Goal: Task Accomplishment & Management: Complete application form

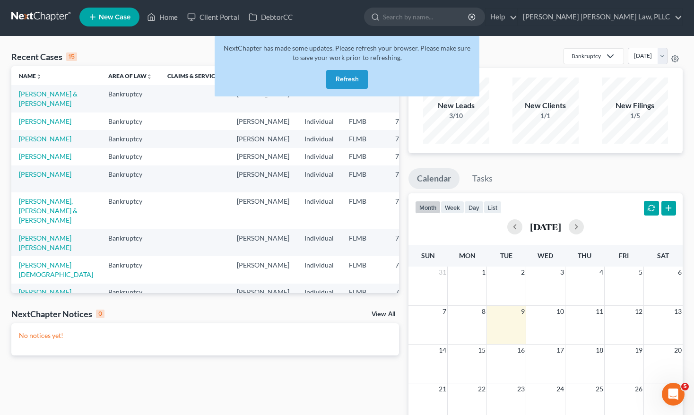
scroll to position [2, 0]
click at [130, 307] on div "Recent Cases 15 View All Name unfold_more expand_more expand_less Area of Law u…" at bounding box center [205, 282] width 397 height 468
click at [28, 125] on link "[PERSON_NAME]" at bounding box center [45, 121] width 53 height 8
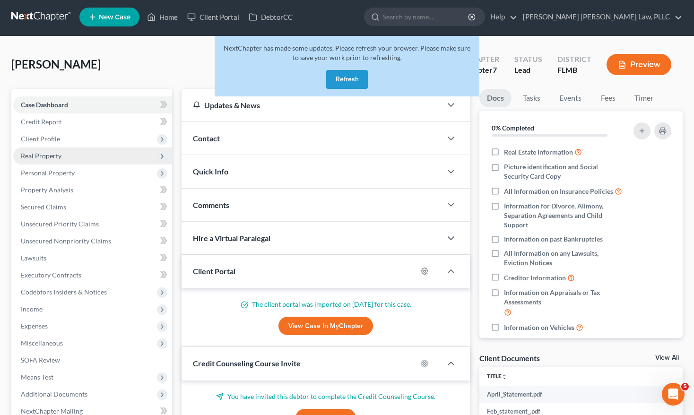
drag, startPoint x: 337, startPoint y: 83, endPoint x: 62, endPoint y: 150, distance: 282.5
click at [337, 83] on button "Refresh" at bounding box center [347, 79] width 42 height 19
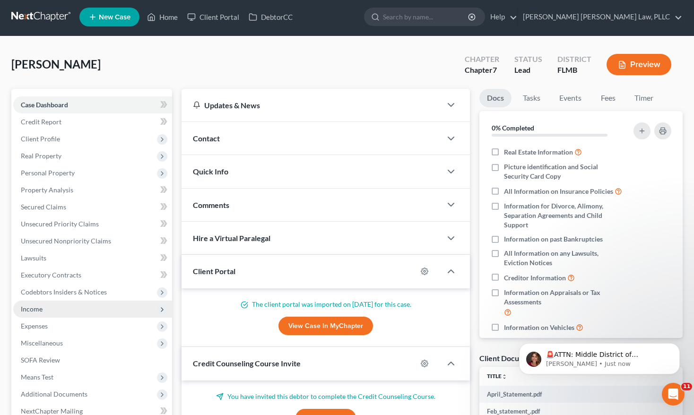
click at [71, 312] on span "Income" at bounding box center [92, 309] width 159 height 17
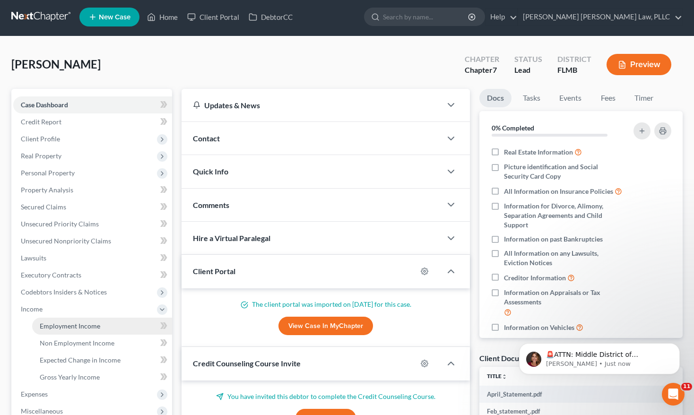
click at [80, 328] on span "Employment Income" at bounding box center [70, 326] width 61 height 8
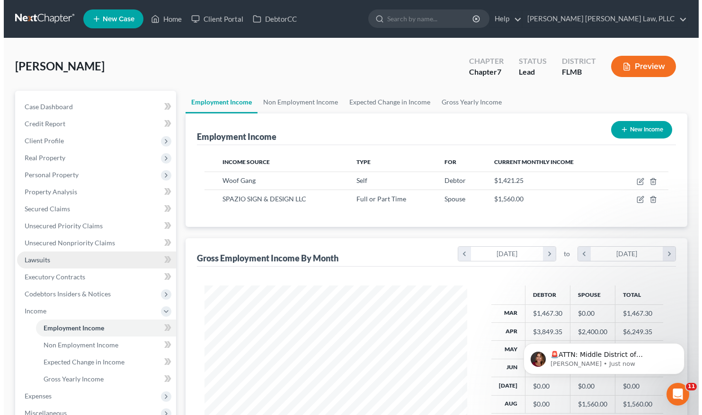
scroll to position [170, 281]
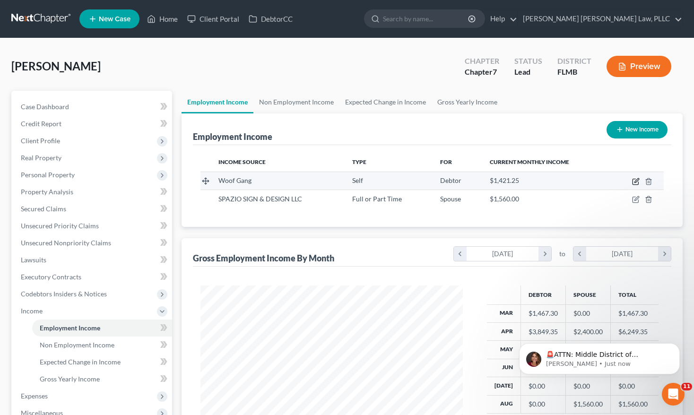
click at [637, 183] on icon "button" at bounding box center [636, 182] width 8 height 8
select select "1"
select select "9"
select select "0"
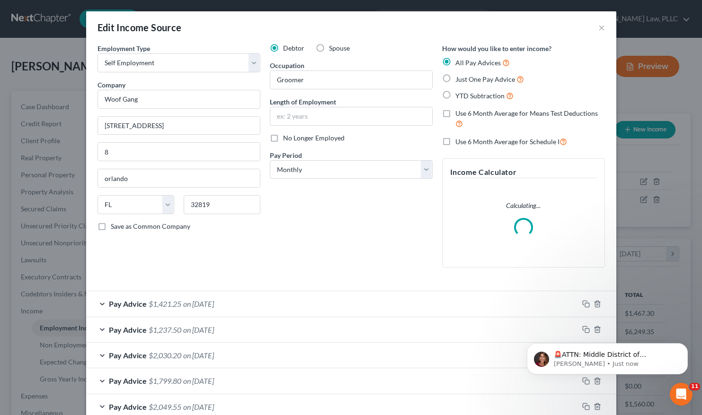
scroll to position [105, 0]
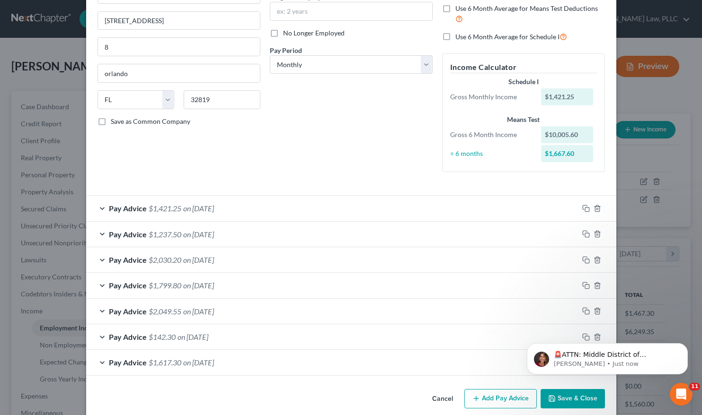
click at [517, 398] on button "Add Pay Advice" at bounding box center [500, 399] width 72 height 20
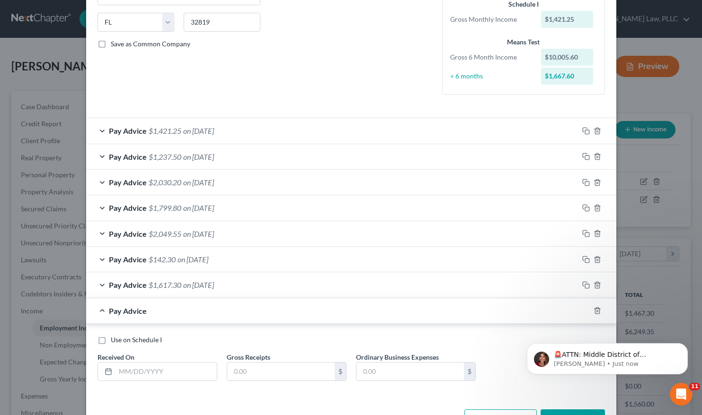
scroll to position [212, 0]
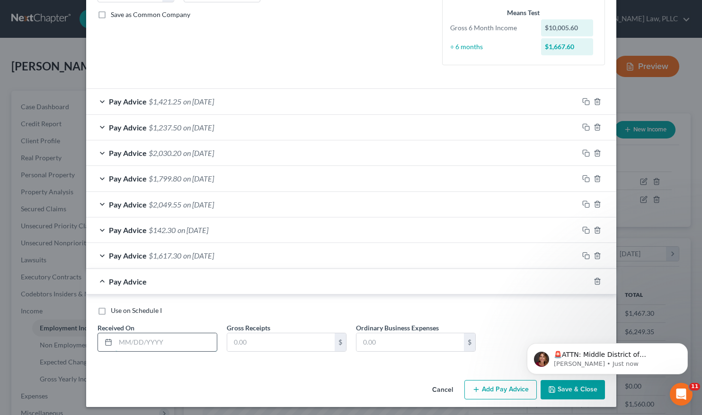
click at [123, 337] on input "text" at bounding box center [165, 343] width 101 height 18
type input "[DATE]"
click at [595, 274] on div at bounding box center [597, 281] width 38 height 15
click at [593, 281] on icon "button" at bounding box center [597, 282] width 8 height 8
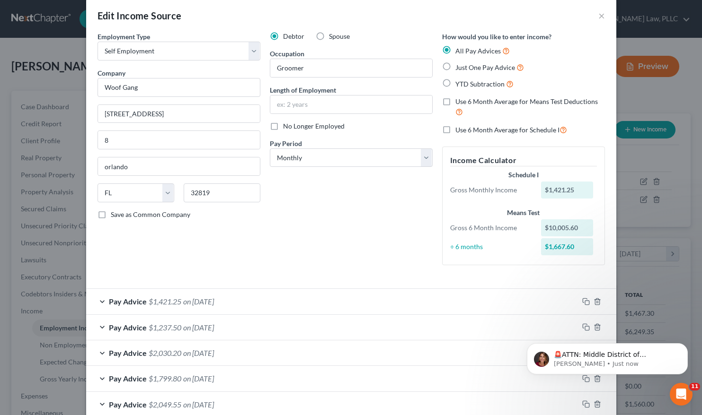
scroll to position [114, 0]
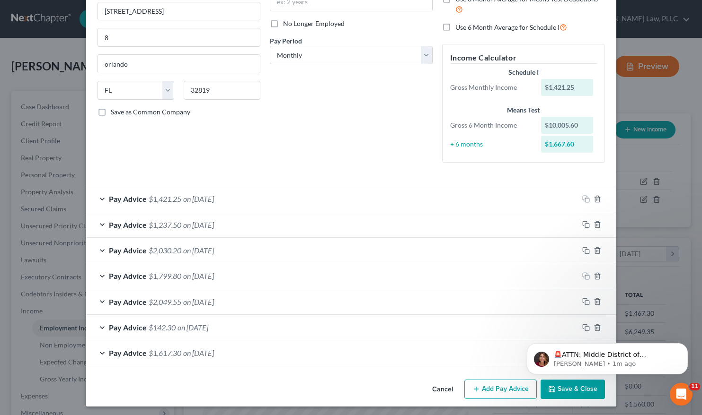
click at [498, 391] on button "Add Pay Advice" at bounding box center [500, 390] width 72 height 20
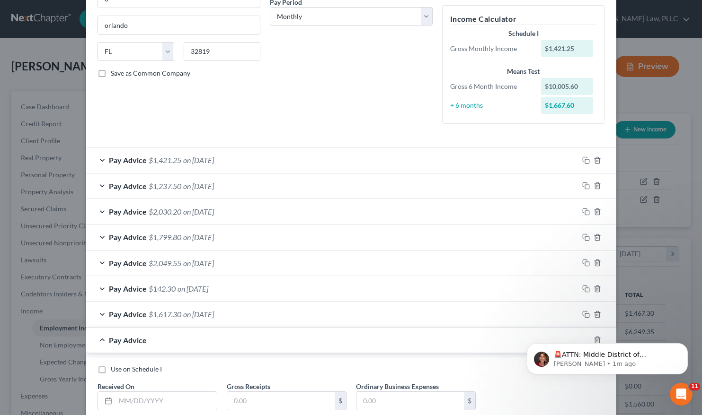
scroll to position [212, 0]
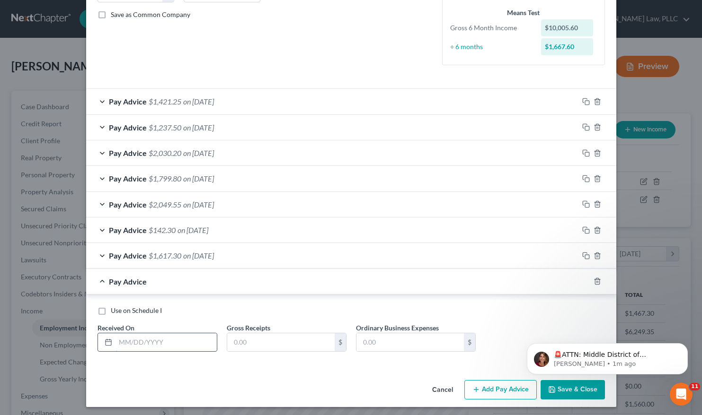
click at [181, 343] on input "text" at bounding box center [165, 343] width 101 height 18
click at [123, 338] on input "08012025" at bounding box center [165, 343] width 101 height 18
type input "[DATE]"
click at [247, 352] on div "Use on Schedule I Received On * [DATE] Gross Receipts $ Ordinary Business Expen…" at bounding box center [351, 332] width 517 height 53
click at [255, 341] on input "text" at bounding box center [280, 343] width 107 height 18
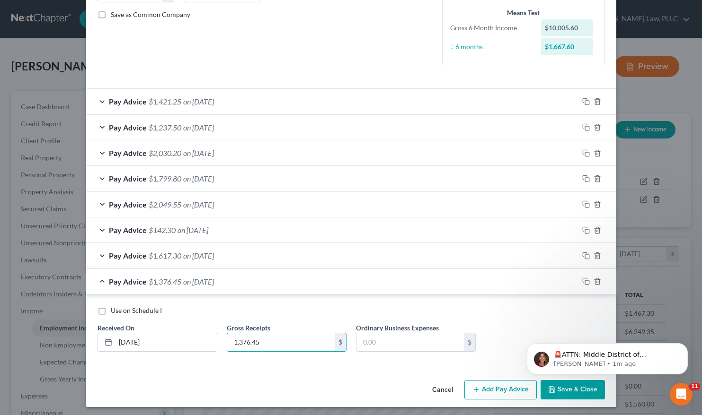
type input "1,376.45"
click at [391, 350] on div "Use on Schedule I Received On * [DATE] Gross Receipts 1,376.45 $ Ordinary Busin…" at bounding box center [351, 332] width 517 height 53
drag, startPoint x: 562, startPoint y: 394, endPoint x: 562, endPoint y: 386, distance: 7.6
click at [562, 386] on html "🚨ATTN: Middle District of [US_STATE] The court has added a new Credit Counselin…" at bounding box center [606, 357] width 189 height 66
click at [505, 384] on button "Add Pay Advice" at bounding box center [500, 390] width 72 height 20
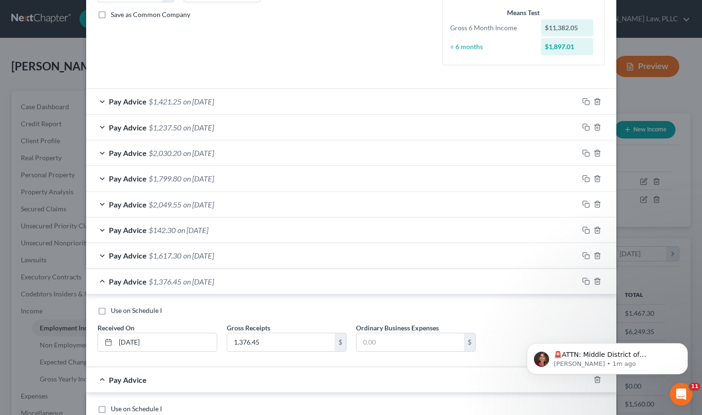
scroll to position [310, 0]
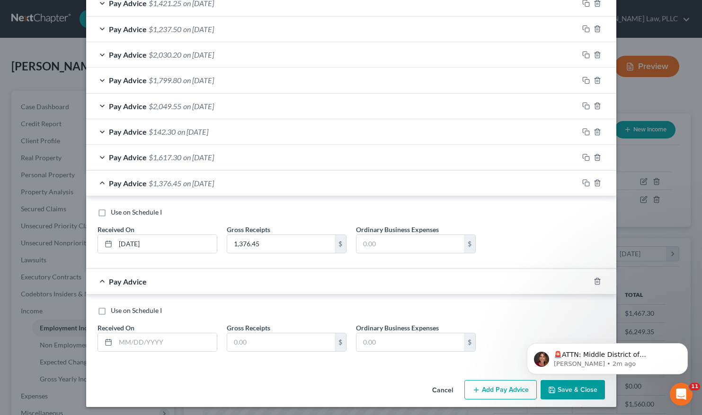
click at [185, 327] on div "Received On *" at bounding box center [157, 337] width 129 height 29
click at [180, 340] on input "text" at bounding box center [165, 343] width 101 height 18
type input "[DATE]"
click at [258, 340] on input "text" at bounding box center [280, 343] width 107 height 18
type input "1,431.25"
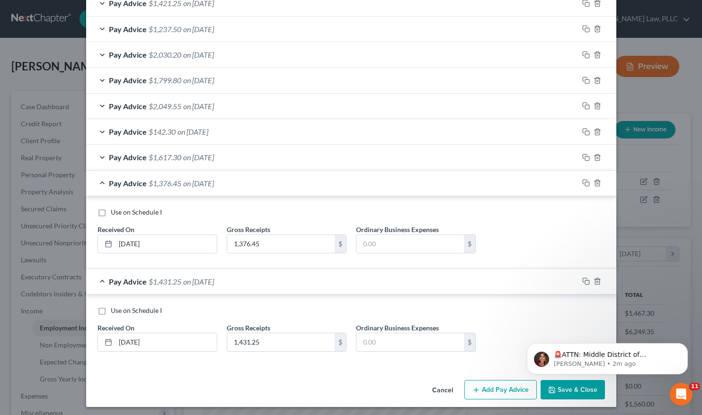
click at [508, 381] on button "Add Pay Advice" at bounding box center [500, 390] width 72 height 20
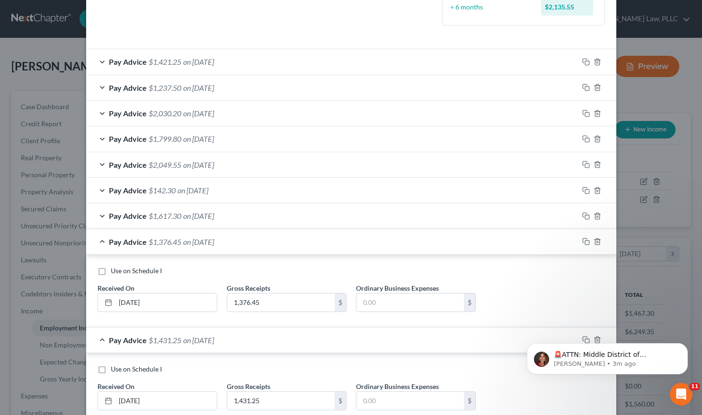
scroll to position [409, 0]
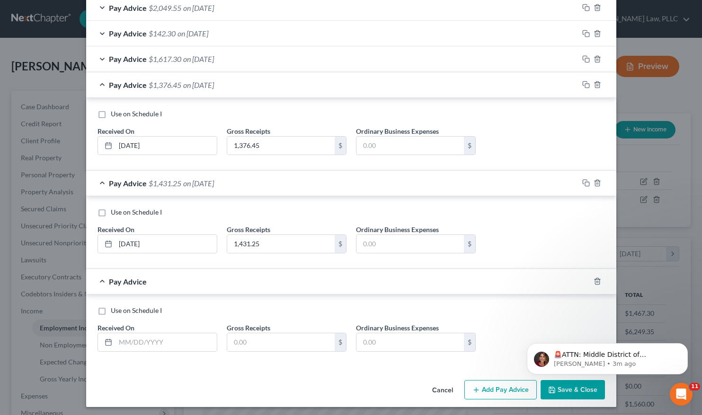
click at [570, 387] on html "🚨ATTN: Middle District of [US_STATE] The court has added a new Credit Counselin…" at bounding box center [606, 357] width 189 height 66
click at [559, 386] on html "🚨ATTN: Middle District of [US_STATE] The court has added a new Credit Counselin…" at bounding box center [606, 357] width 189 height 66
click at [556, 386] on html "🚨ATTN: Middle District of [US_STATE] The court has added a new Credit Counselin…" at bounding box center [606, 357] width 189 height 66
click at [557, 385] on body "🚨ATTN: Middle District of [US_STATE] The court has added a new Credit Counselin…" at bounding box center [607, 356] width 182 height 59
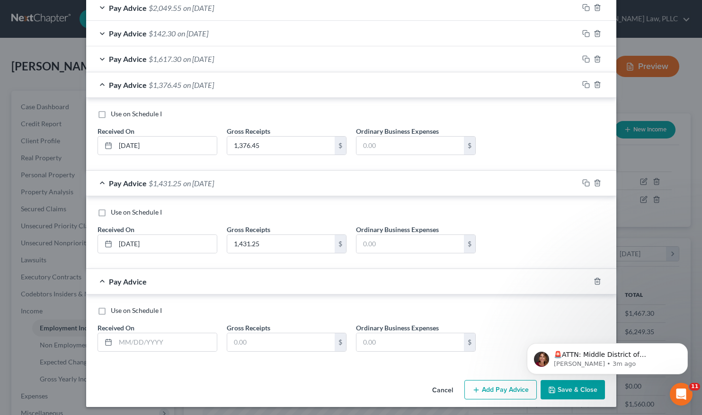
click at [557, 387] on html "🚨ATTN: Middle District of [US_STATE] The court has added a new Credit Counselin…" at bounding box center [606, 357] width 189 height 66
click at [684, 350] on button "Dismiss notification" at bounding box center [684, 346] width 12 height 12
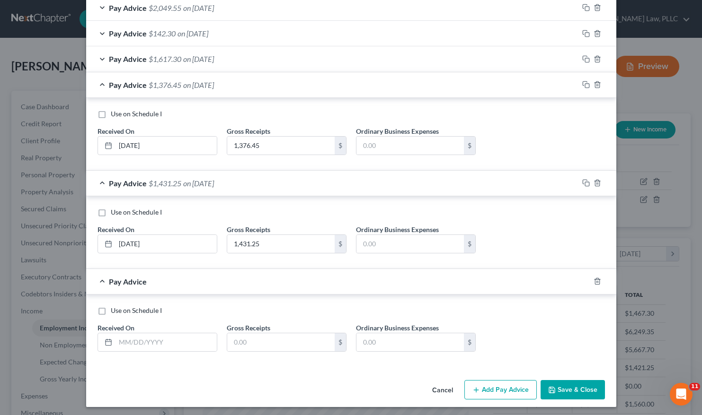
click at [589, 385] on button "Save & Close" at bounding box center [572, 390] width 64 height 20
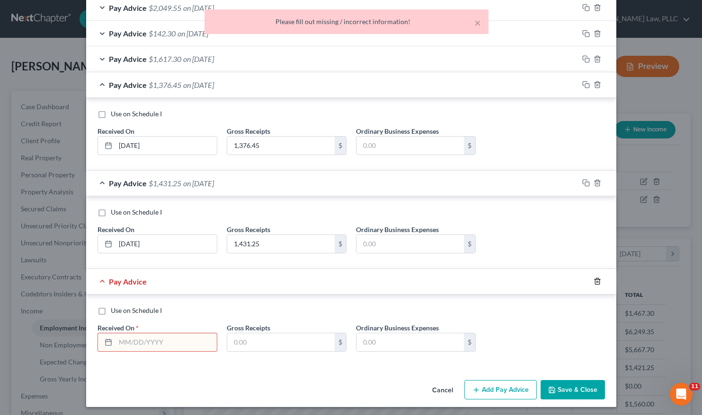
click at [593, 278] on icon "button" at bounding box center [597, 282] width 8 height 8
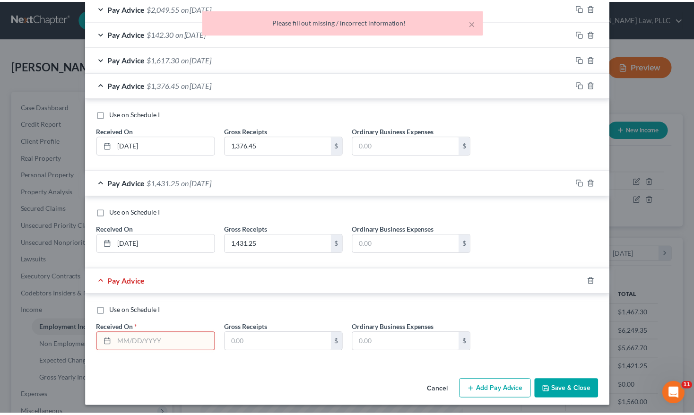
scroll to position [310, 0]
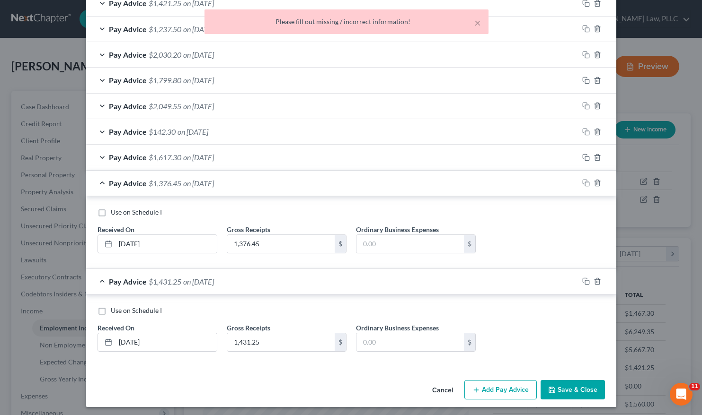
click at [569, 384] on button "Save & Close" at bounding box center [572, 390] width 64 height 20
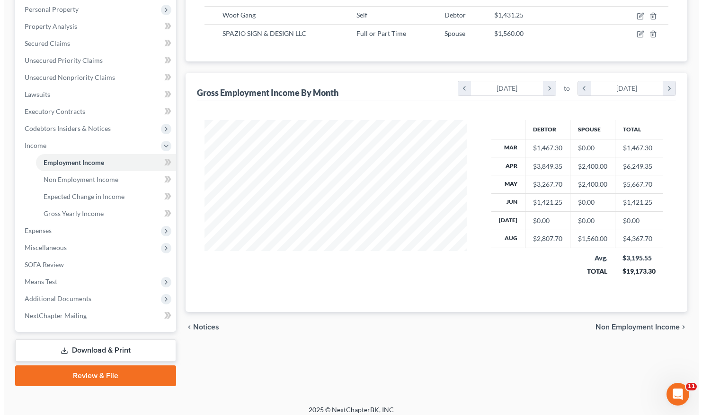
scroll to position [138, 0]
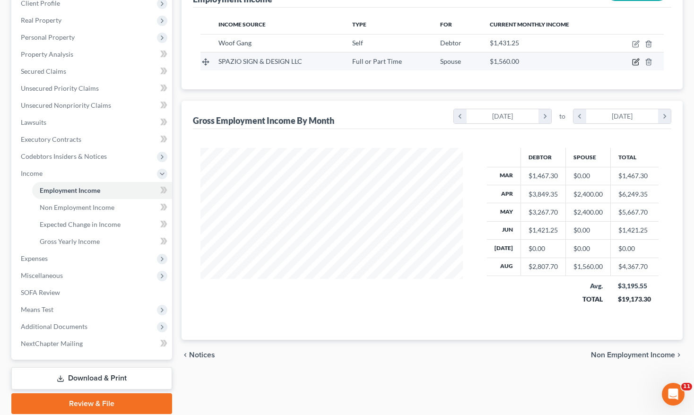
click at [637, 60] on icon "button" at bounding box center [636, 62] width 8 height 8
select select "0"
select select "9"
select select "0"
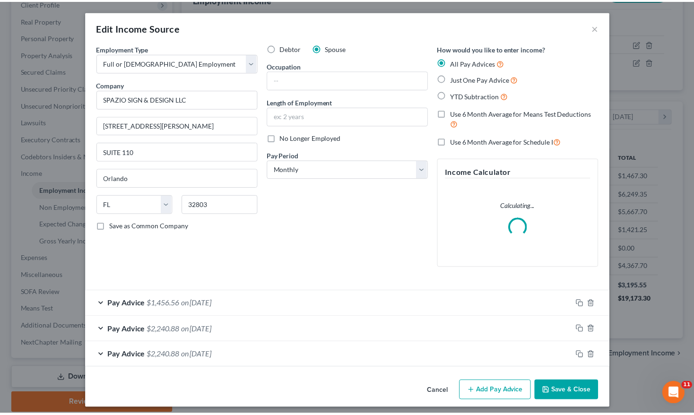
scroll to position [3, 0]
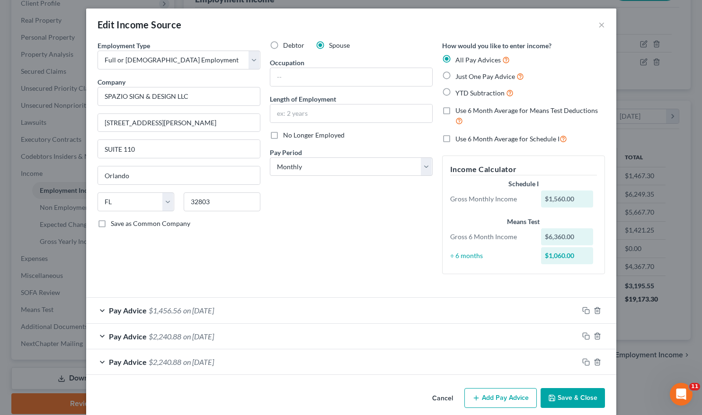
click at [444, 396] on button "Cancel" at bounding box center [442, 398] width 36 height 19
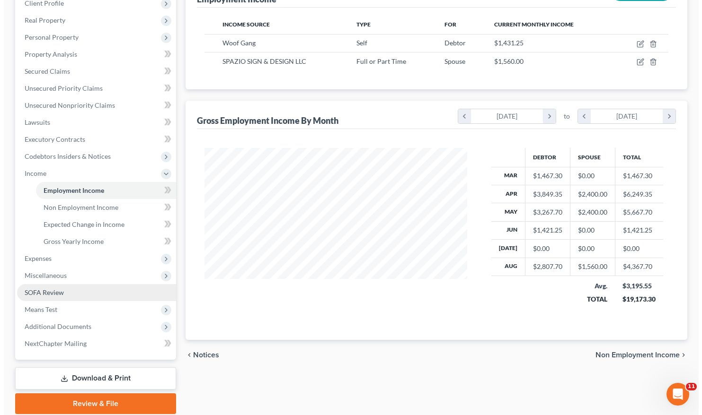
scroll to position [115, 0]
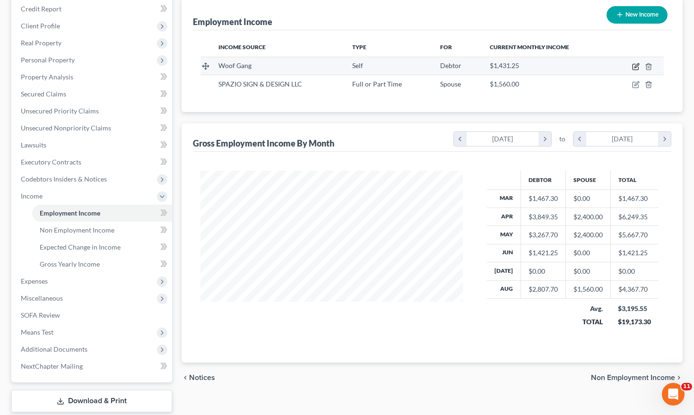
click at [637, 69] on icon "button" at bounding box center [636, 67] width 8 height 8
select select "1"
select select "9"
select select "0"
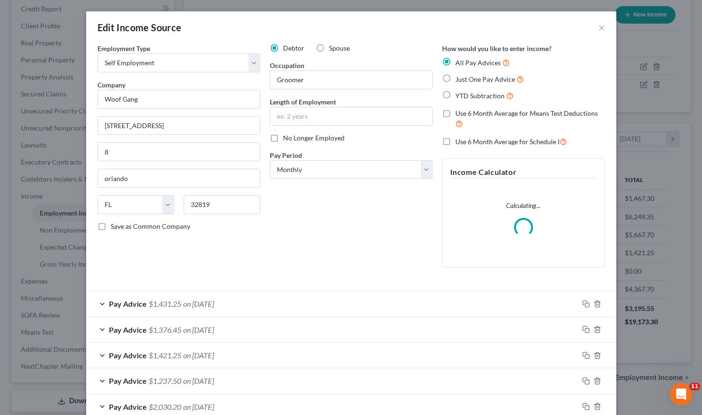
scroll to position [156, 0]
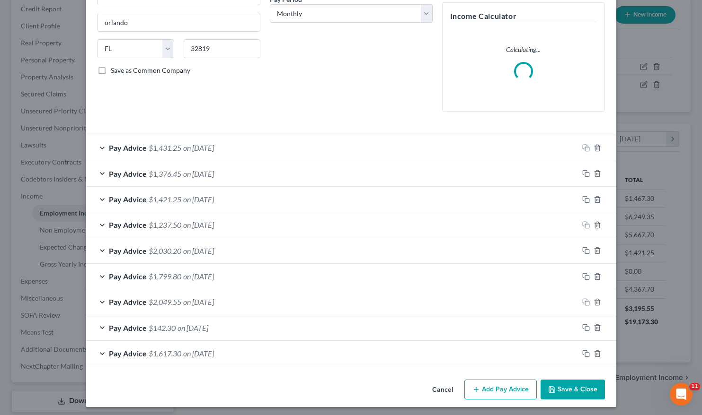
click at [503, 389] on button "Add Pay Advice" at bounding box center [500, 390] width 72 height 20
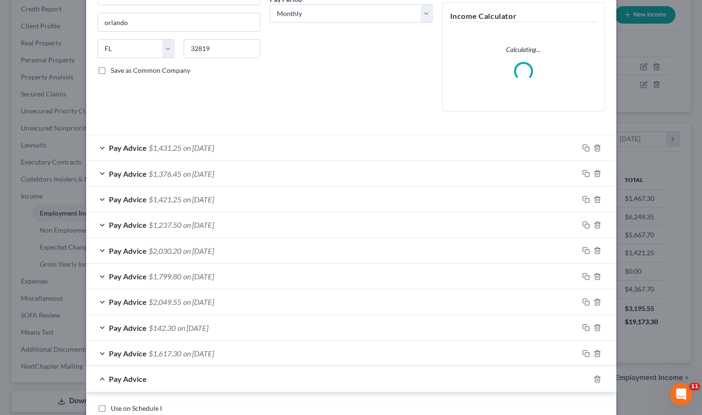
scroll to position [254, 0]
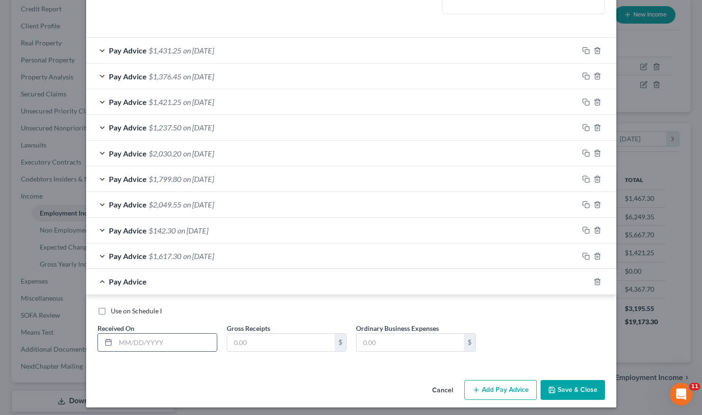
click at [158, 344] on input "text" at bounding box center [165, 343] width 101 height 18
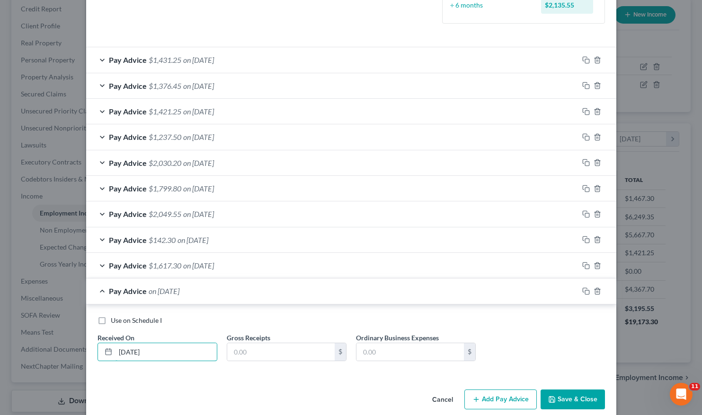
drag, startPoint x: 169, startPoint y: 350, endPoint x: 20, endPoint y: 342, distance: 149.7
click at [20, 342] on div "Edit Income Source × Employment Type * Select Full or [DEMOGRAPHIC_DATA] Employ…" at bounding box center [351, 207] width 702 height 415
type input "[DATE]"
click at [250, 355] on input "text" at bounding box center [280, 352] width 107 height 18
type input "1,345.40"
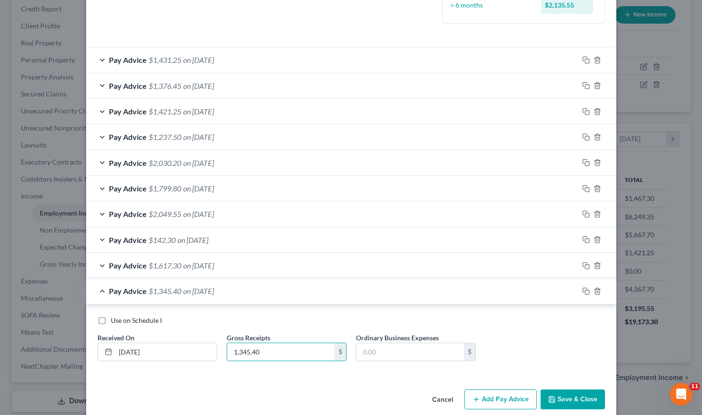
click at [490, 395] on button "Add Pay Advice" at bounding box center [500, 400] width 72 height 20
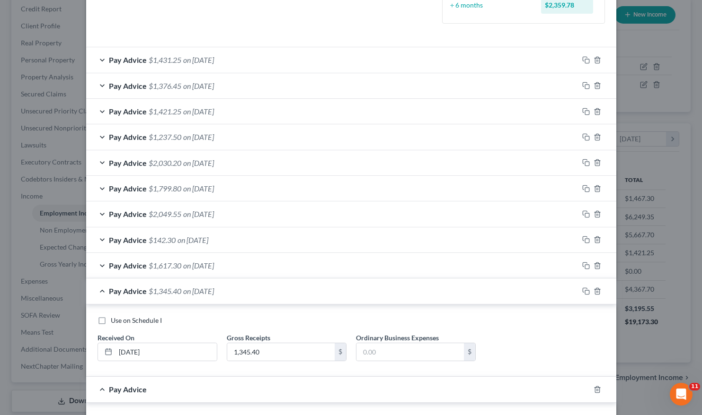
scroll to position [335, 0]
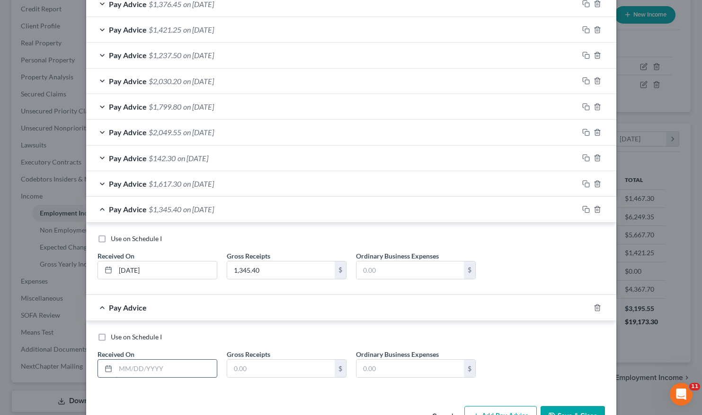
click at [119, 361] on input "text" at bounding box center [165, 369] width 101 height 18
type input "[DATE]"
click at [264, 368] on input "text" at bounding box center [280, 369] width 107 height 18
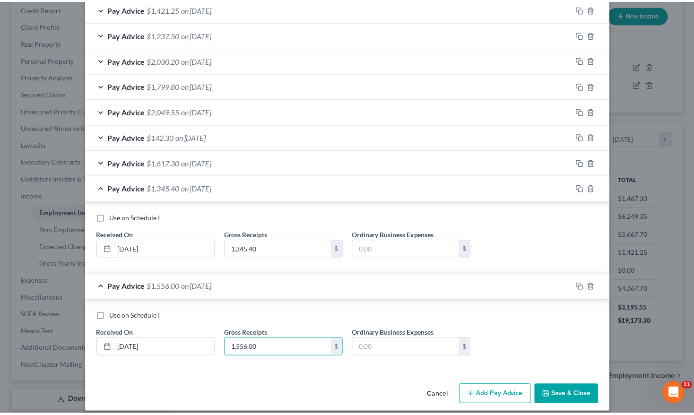
scroll to position [361, 0]
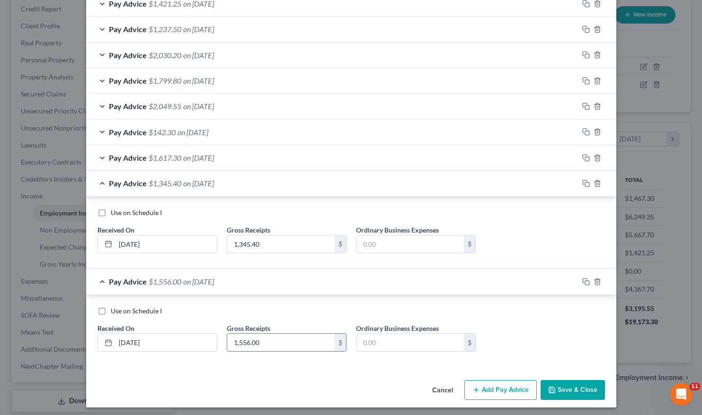
type input "1,556.00"
click at [565, 384] on button "Save & Close" at bounding box center [572, 390] width 64 height 20
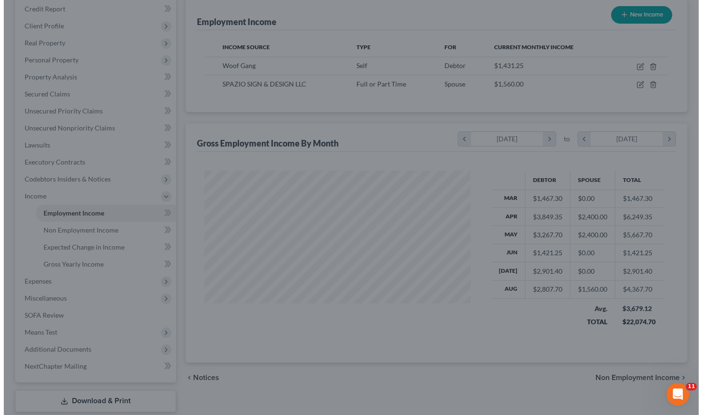
scroll to position [472883, 472771]
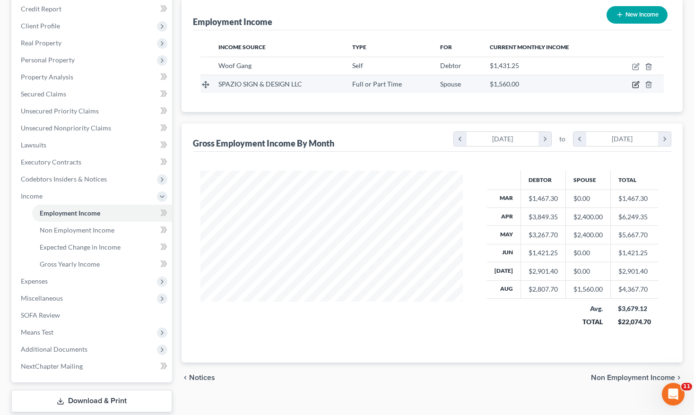
click at [639, 84] on icon "button" at bounding box center [636, 85] width 8 height 8
select select "0"
select select "9"
select select "0"
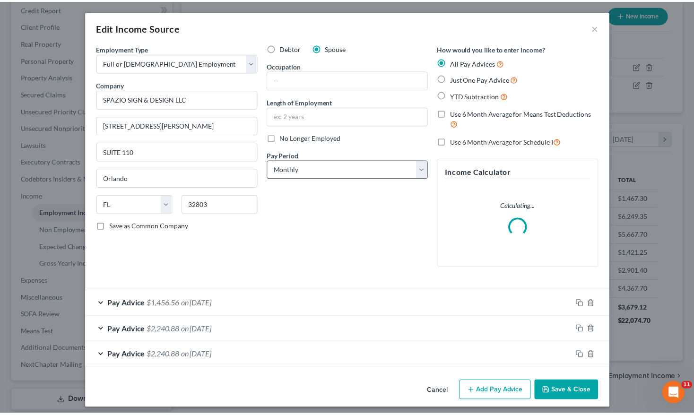
scroll to position [3, 0]
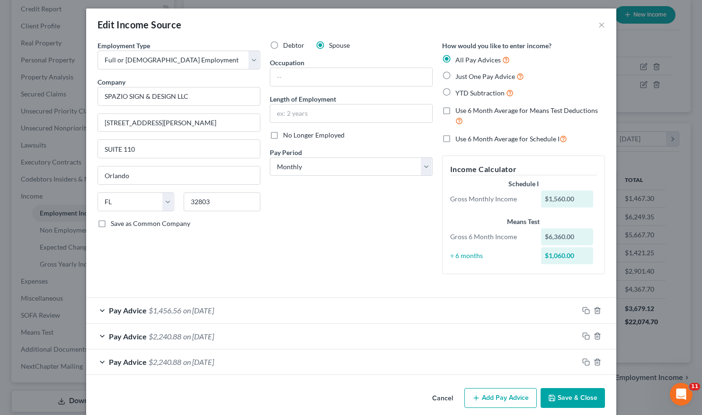
click at [656, 347] on div "Edit Income Source × Employment Type * Select Full or [DEMOGRAPHIC_DATA] Employ…" at bounding box center [351, 207] width 702 height 415
click at [598, 22] on button "×" at bounding box center [601, 24] width 7 height 11
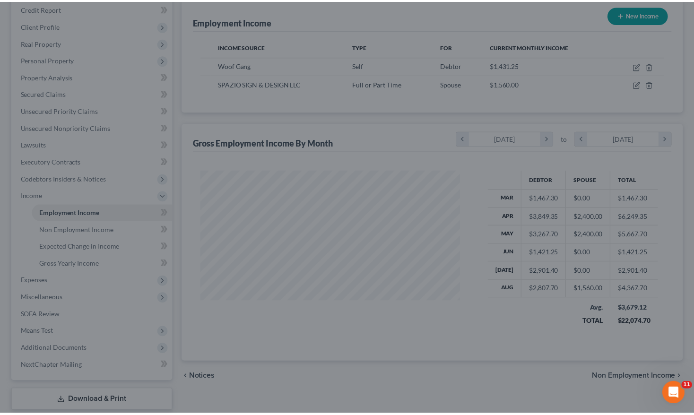
scroll to position [472883, 472771]
